Goal: Navigation & Orientation: Find specific page/section

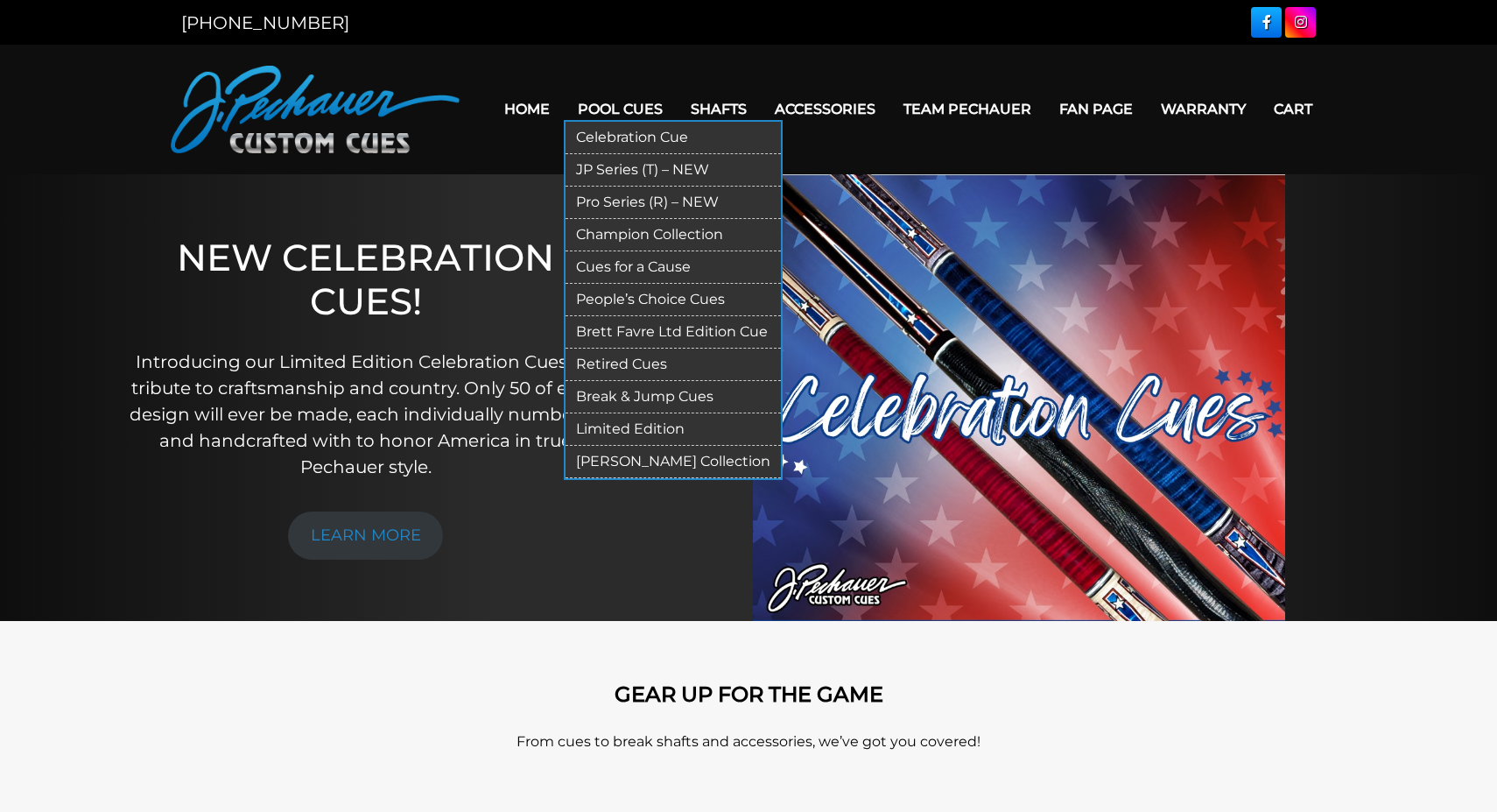
click at [617, 107] on link "Pool Cues" at bounding box center [620, 108] width 113 height 44
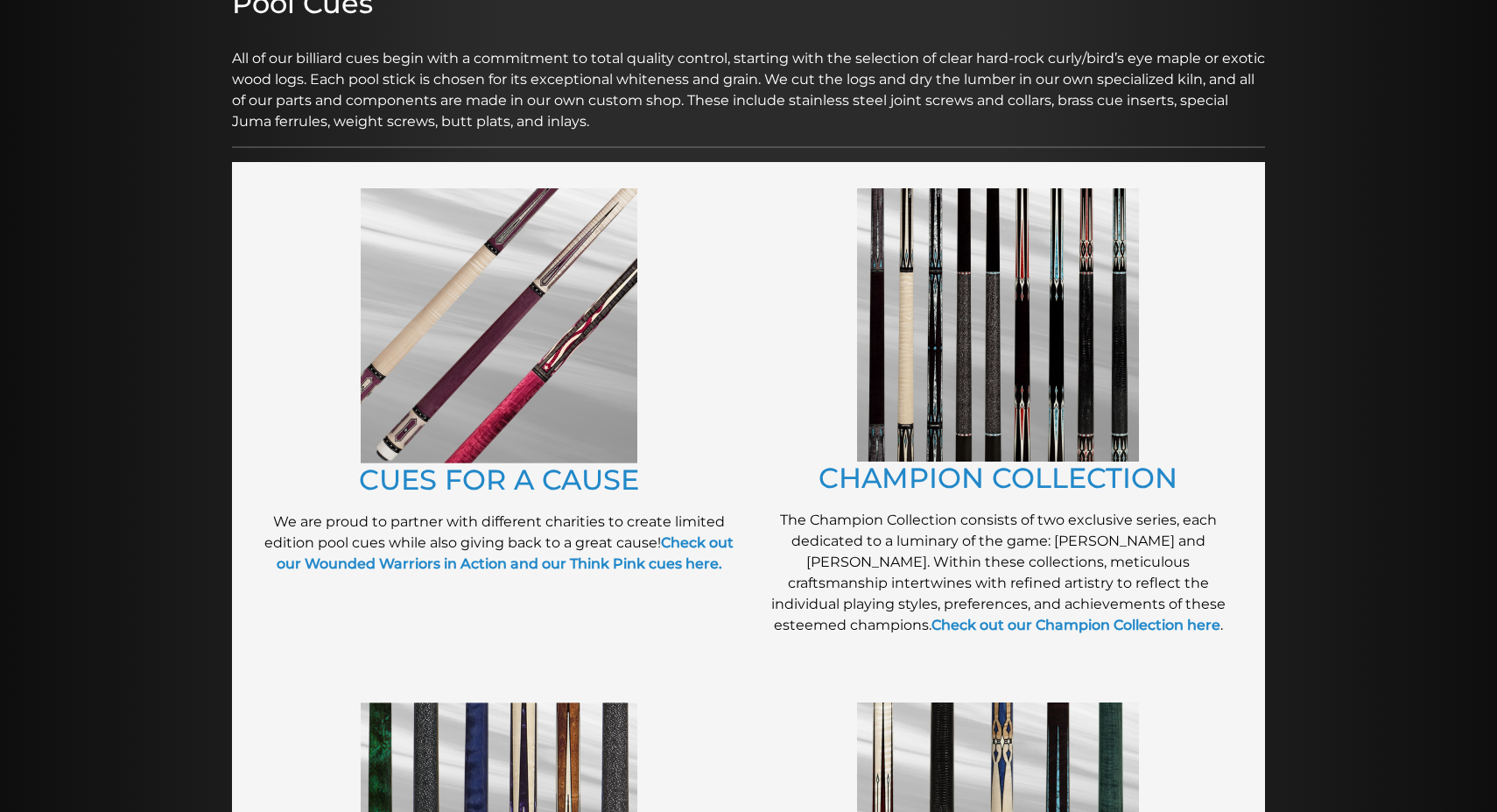
scroll to position [257, 0]
click at [489, 442] on img at bounding box center [499, 326] width 277 height 275
click at [1048, 389] on img at bounding box center [998, 326] width 282 height 273
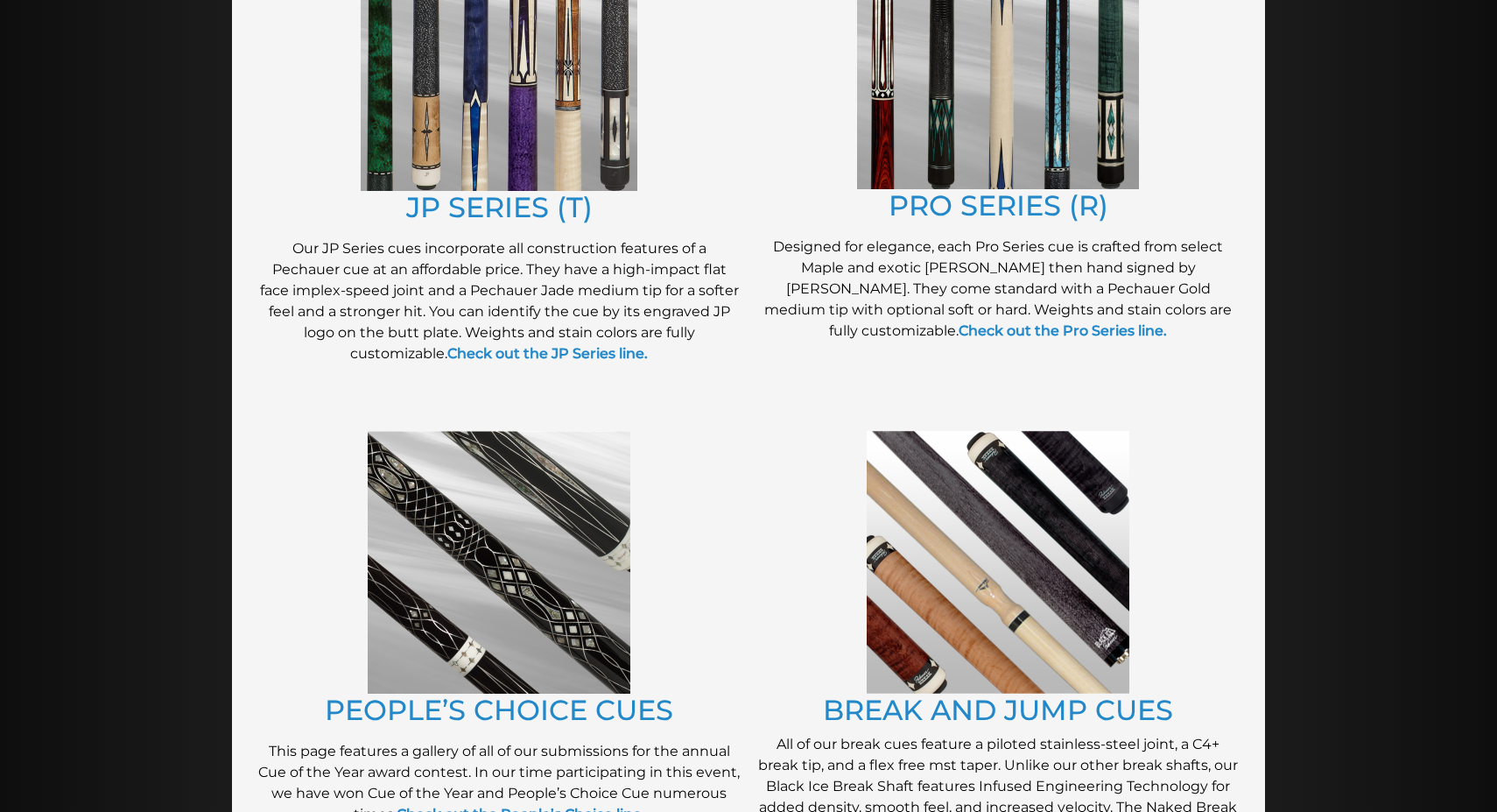
scroll to position [1044, 0]
click at [979, 569] on img at bounding box center [997, 561] width 263 height 263
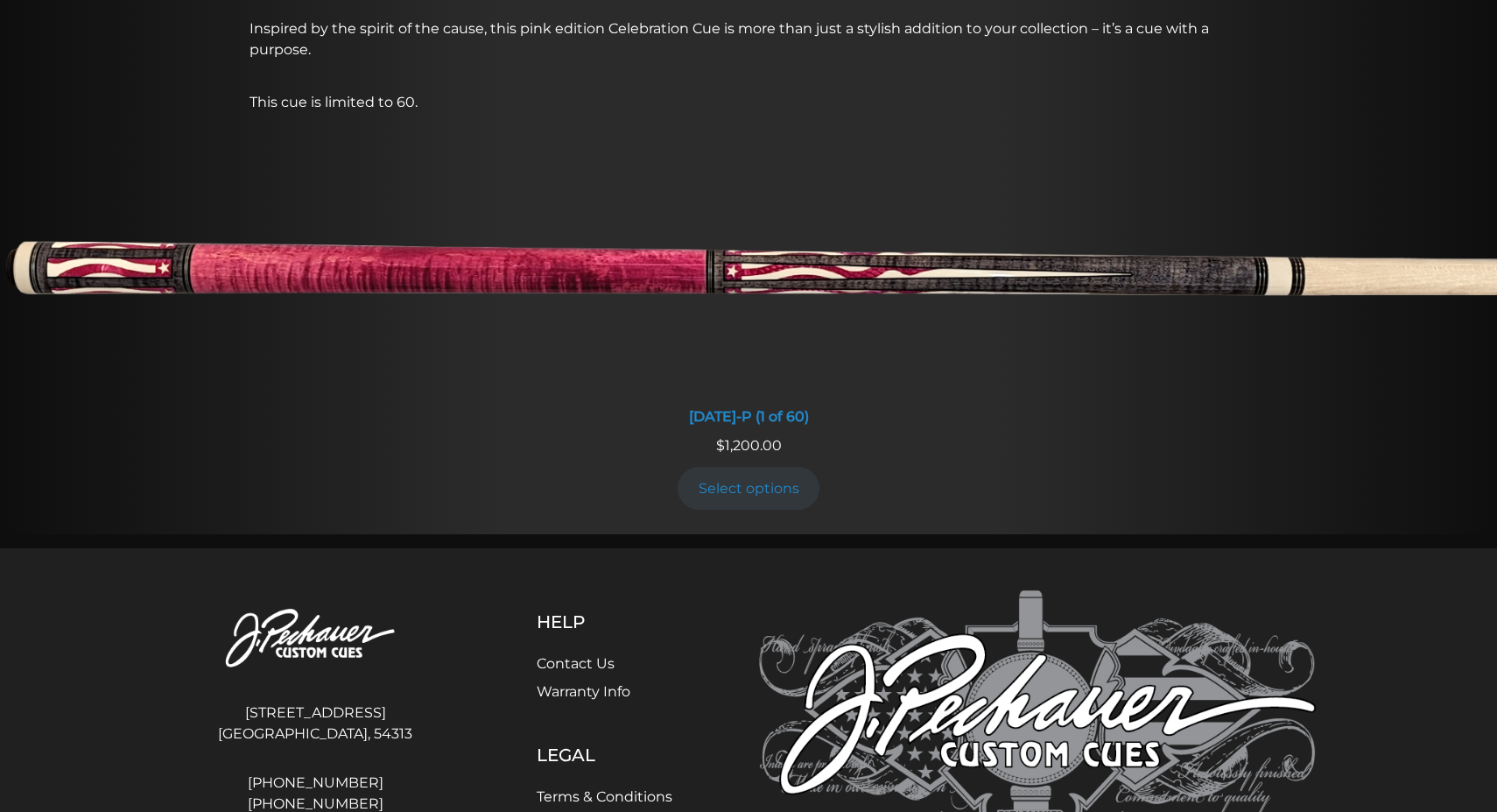
scroll to position [1489, 0]
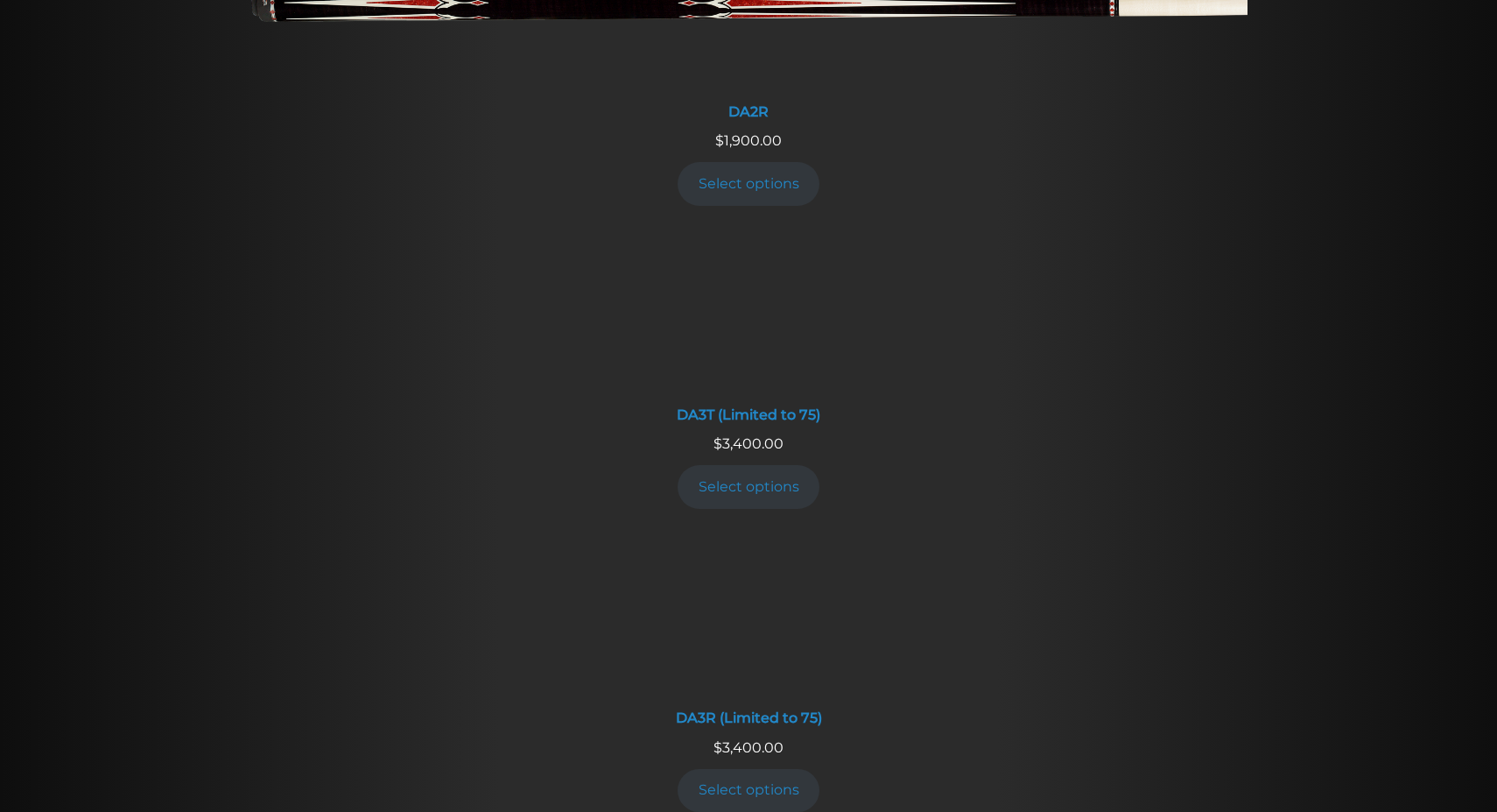
scroll to position [3033, 0]
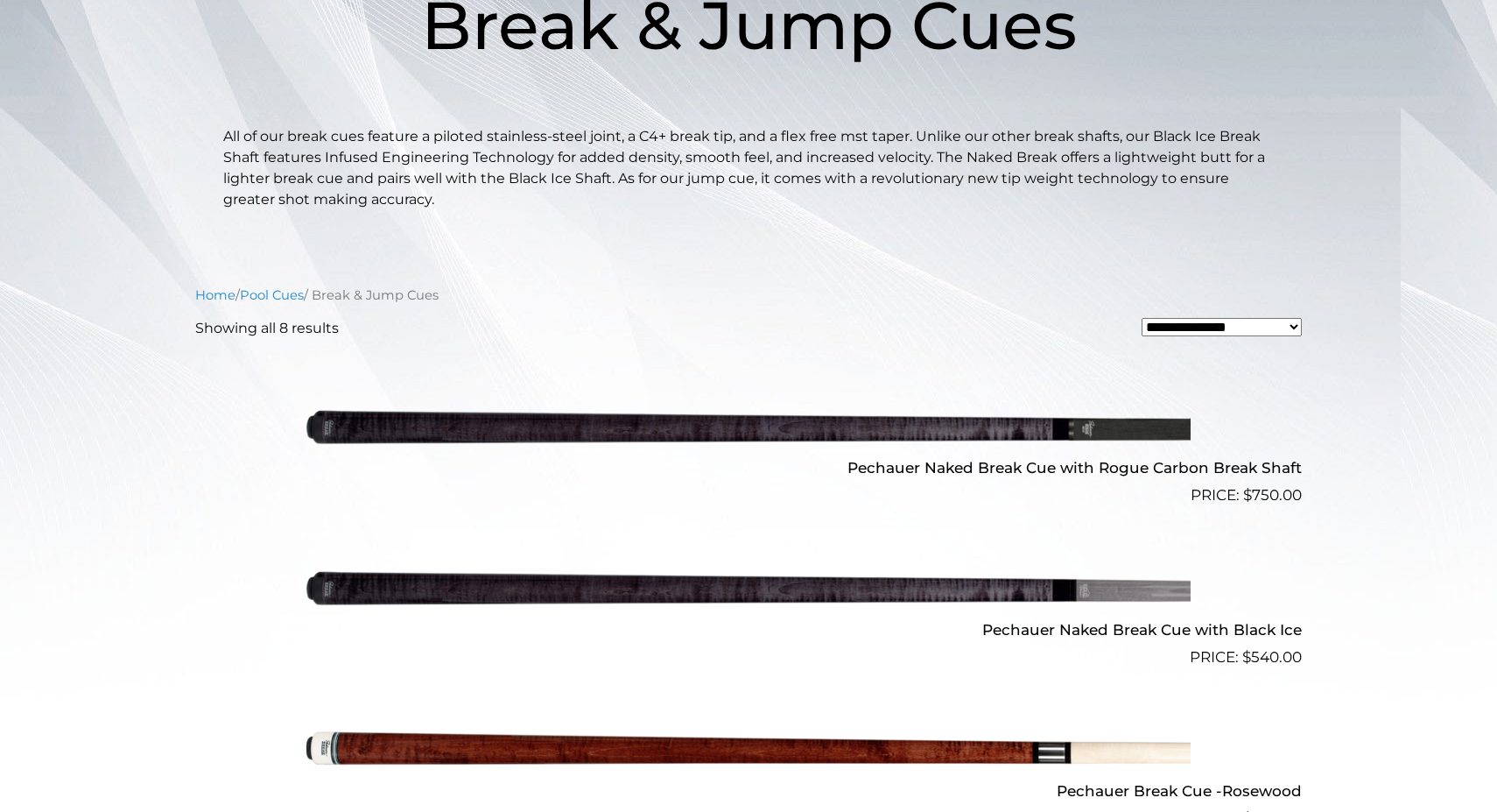
scroll to position [307, 0]
